Goal: Check status: Check status

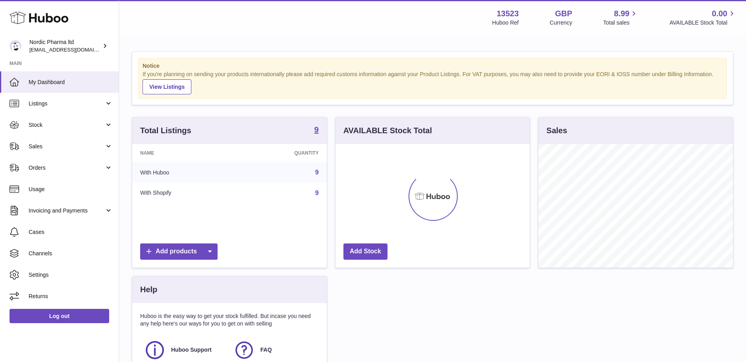
scroll to position [124, 194]
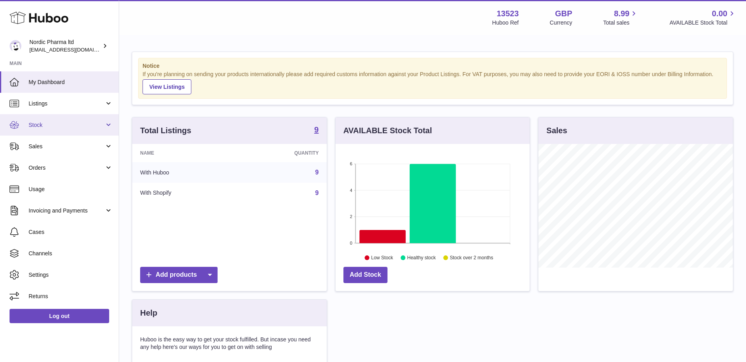
click at [46, 123] on span "Stock" at bounding box center [67, 125] width 76 height 8
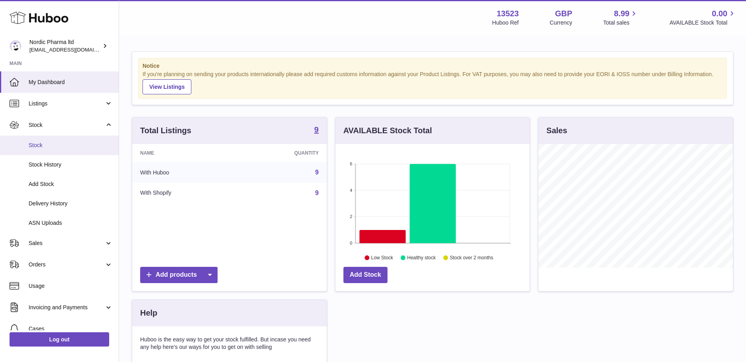
click at [46, 145] on span "Stock" at bounding box center [71, 146] width 84 height 8
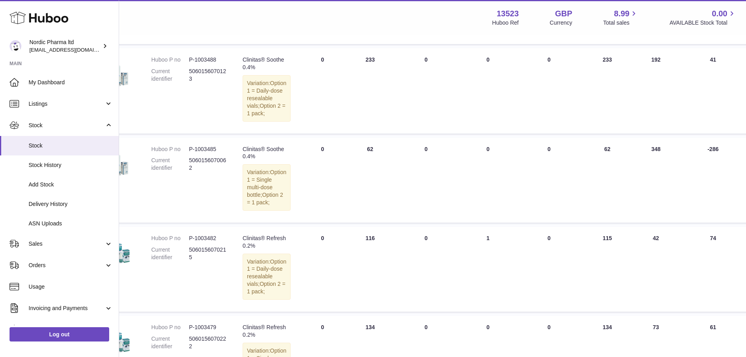
scroll to position [397, 44]
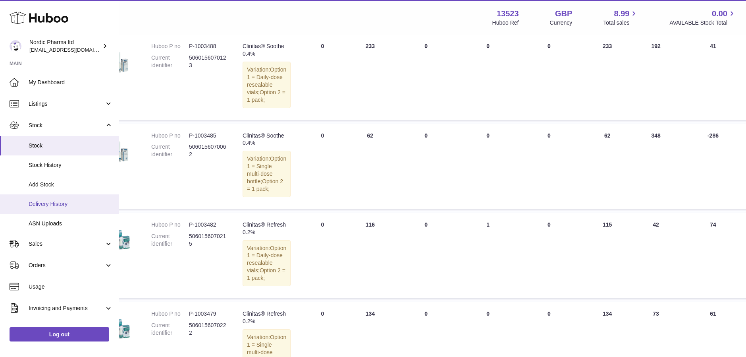
click at [52, 204] on span "Delivery History" at bounding box center [71, 204] width 84 height 8
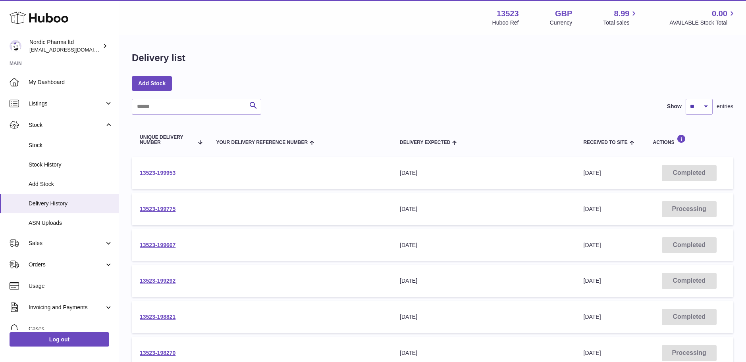
click at [159, 173] on link "13523-199953" at bounding box center [158, 173] width 36 height 6
click at [156, 210] on link "13523-199775" at bounding box center [158, 209] width 36 height 6
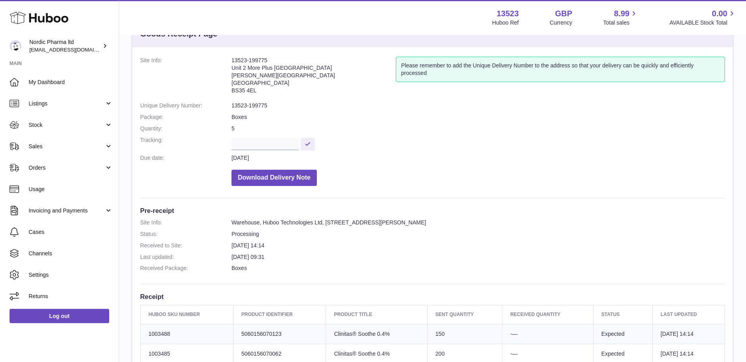
scroll to position [31, 0]
click at [33, 131] on link "Stock" at bounding box center [59, 124] width 119 height 21
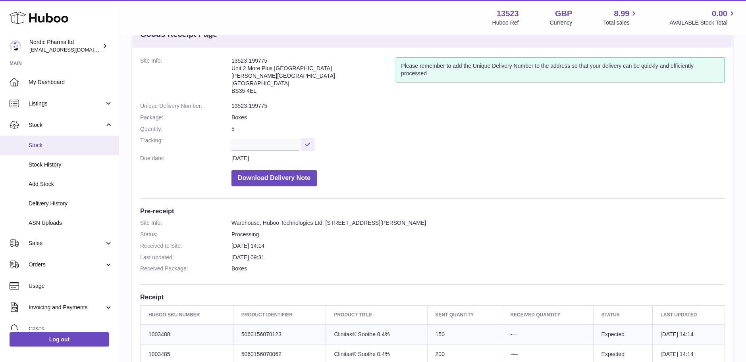
click at [41, 145] on span "Stock" at bounding box center [71, 146] width 84 height 8
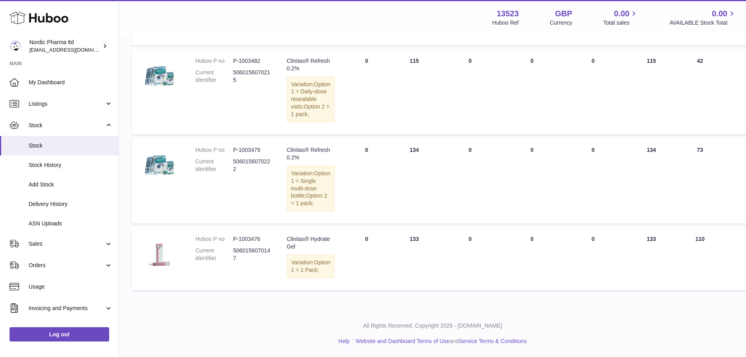
scroll to position [595, 0]
click at [38, 202] on span "Delivery History" at bounding box center [71, 204] width 84 height 8
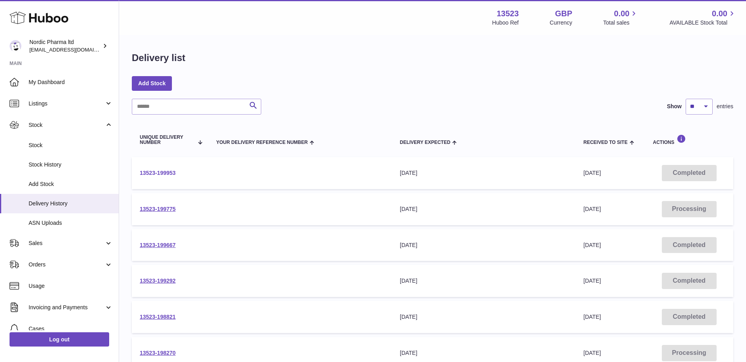
click at [168, 173] on link "13523-199953" at bounding box center [158, 173] width 36 height 6
click at [162, 208] on link "13523-199775" at bounding box center [158, 209] width 36 height 6
click at [151, 244] on link "13523-199667" at bounding box center [158, 245] width 36 height 6
click at [163, 281] on link "13523-199292" at bounding box center [158, 281] width 36 height 6
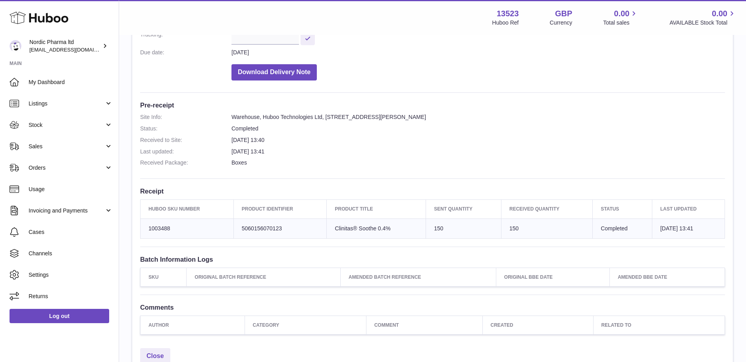
scroll to position [159, 0]
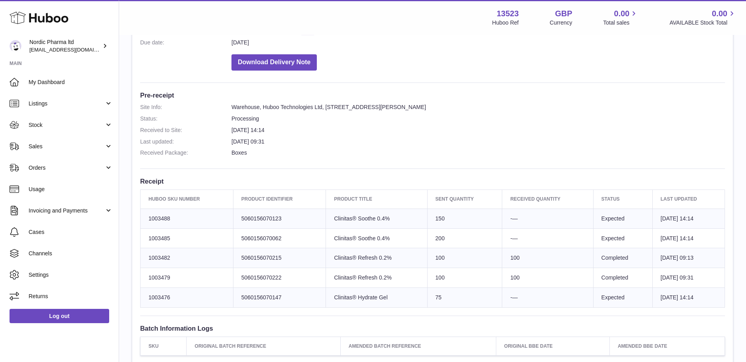
scroll to position [159, 0]
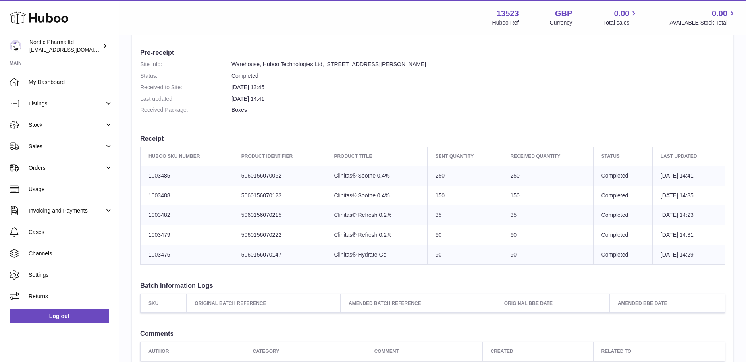
scroll to position [198, 0]
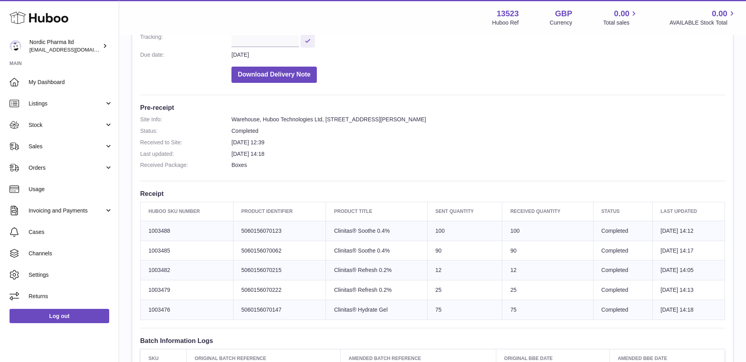
scroll to position [159, 0]
